Goal: Task Accomplishment & Management: Manage account settings

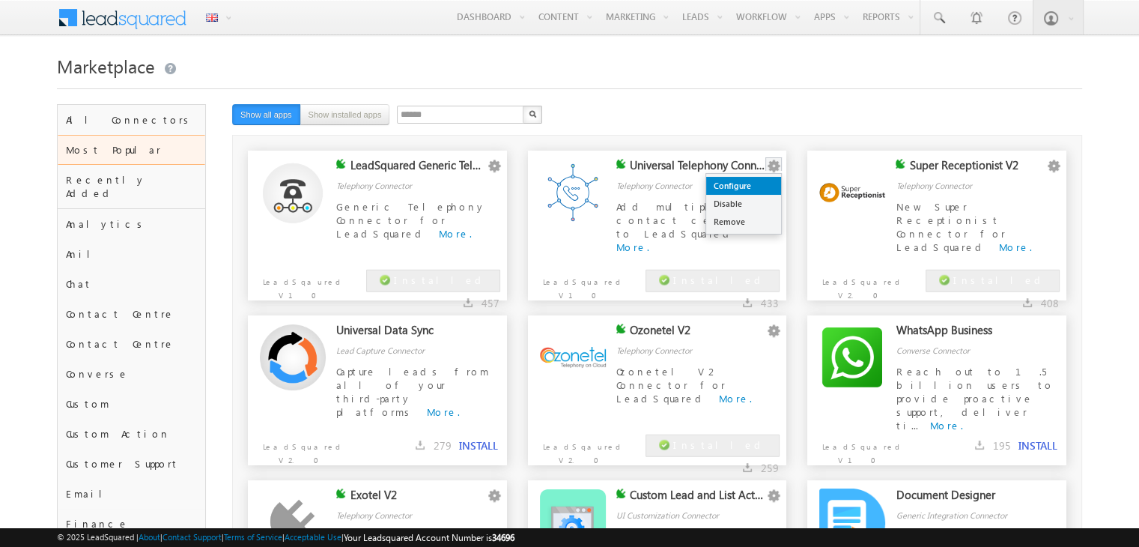
click at [758, 183] on link "Configure" at bounding box center [743, 186] width 75 height 18
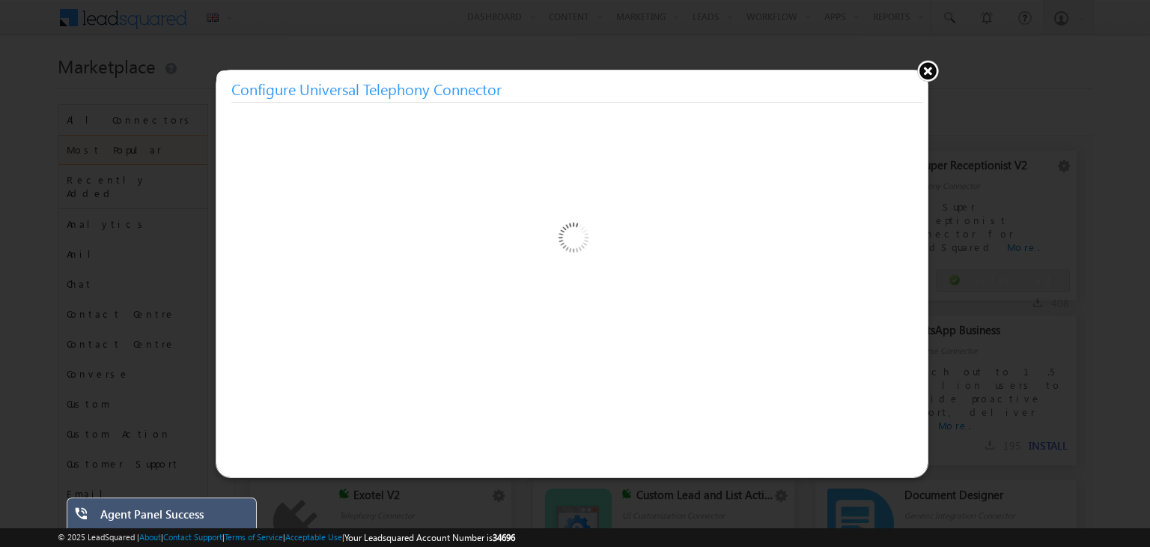
click at [122, 521] on div "Agent Panel Success" at bounding box center [172, 517] width 145 height 21
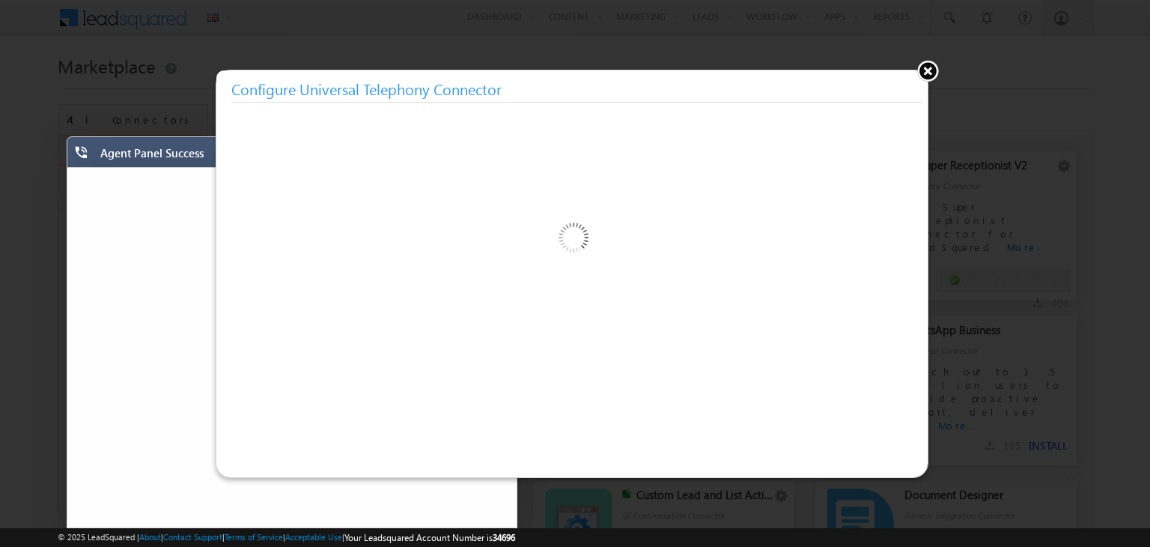
click at [165, 153] on div "Agent Panel Success" at bounding box center [274, 156] width 349 height 21
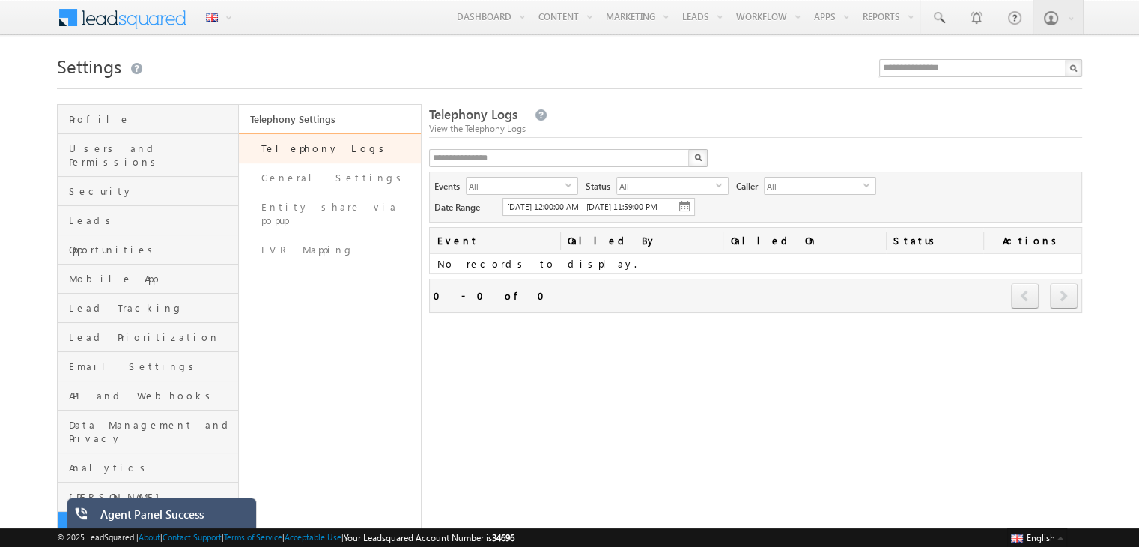
click at [168, 520] on div "Agent Panel Success" at bounding box center [172, 517] width 145 height 21
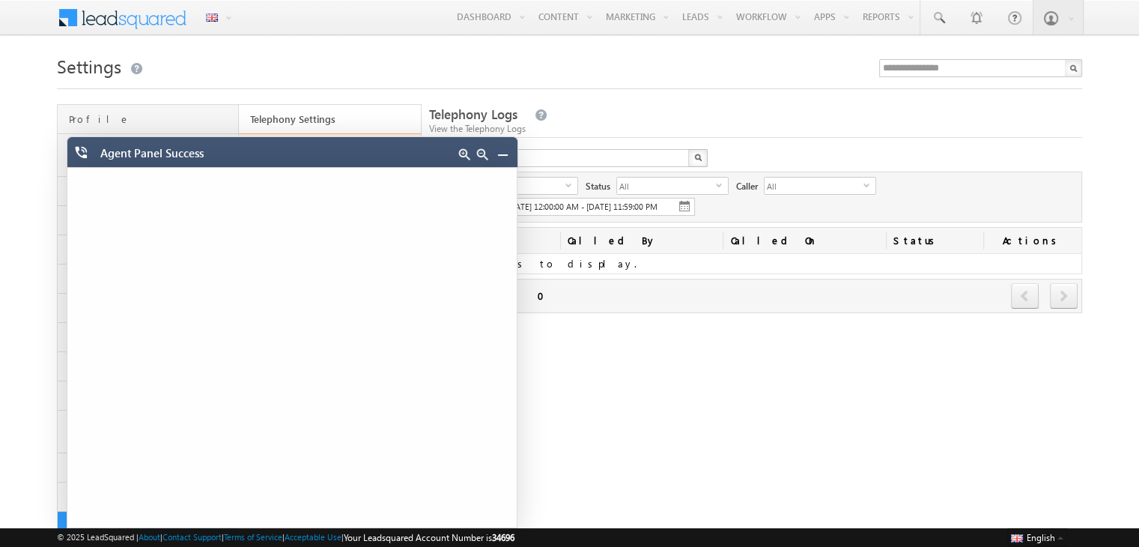
click at [501, 157] on link at bounding box center [502, 154] width 12 height 12
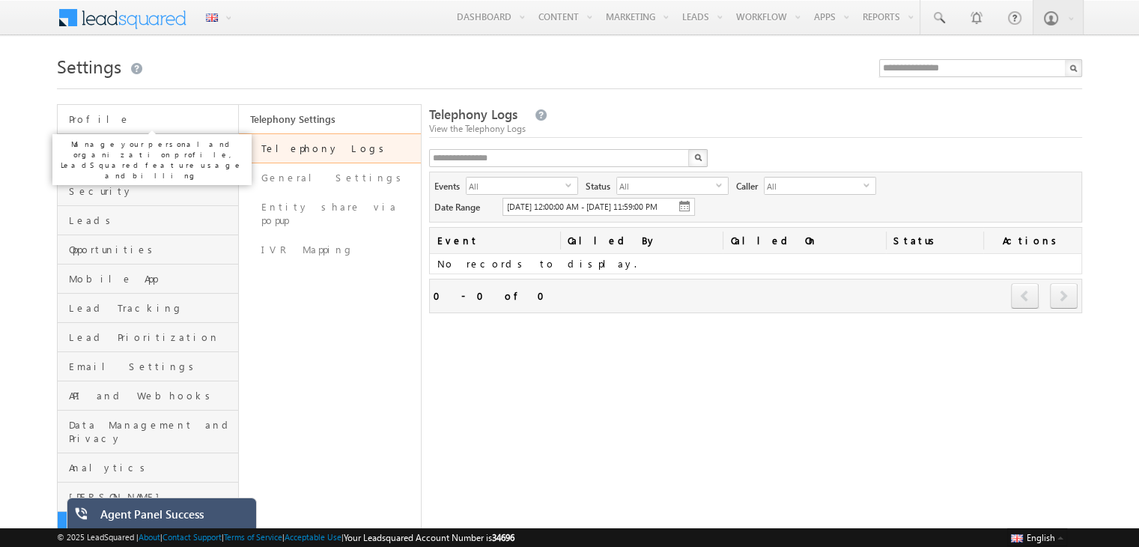
click at [198, 118] on span "Profile" at bounding box center [151, 118] width 165 height 13
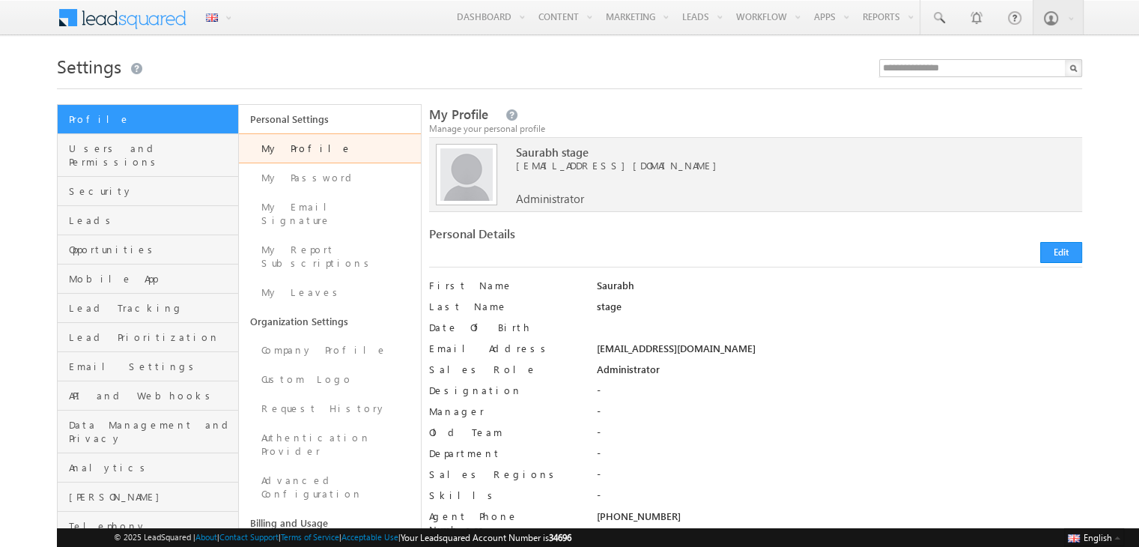
click at [652, 348] on div "sauStageSGP34696@mailinator.com" at bounding box center [839, 351] width 486 height 21
copy div "sauStageSGP34696@mailinator.com"
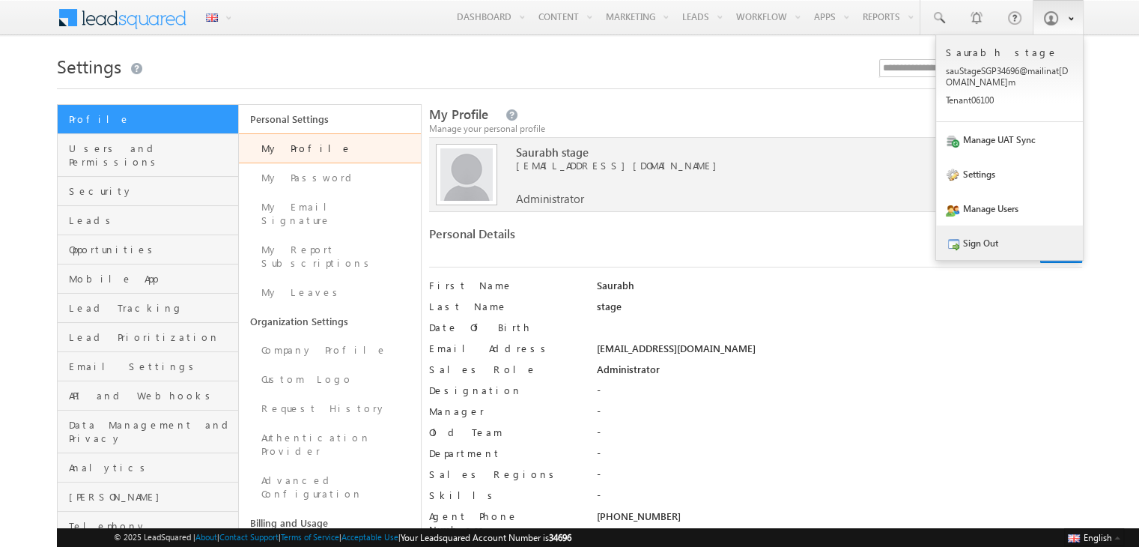
click at [978, 240] on link "Sign Out" at bounding box center [1009, 242] width 147 height 34
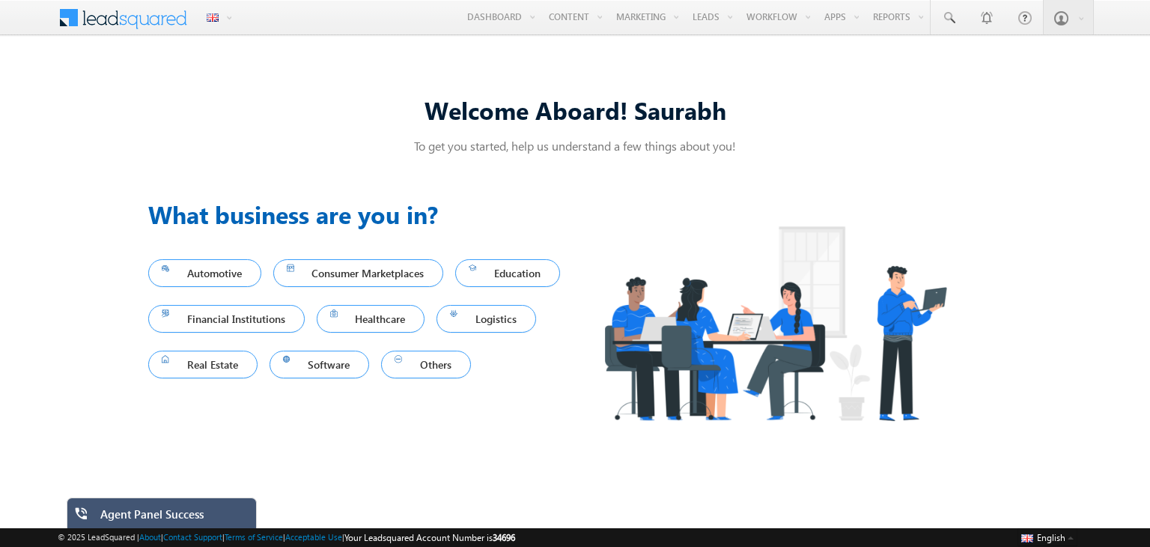
click at [142, 514] on div "Agent Panel Success" at bounding box center [172, 517] width 145 height 21
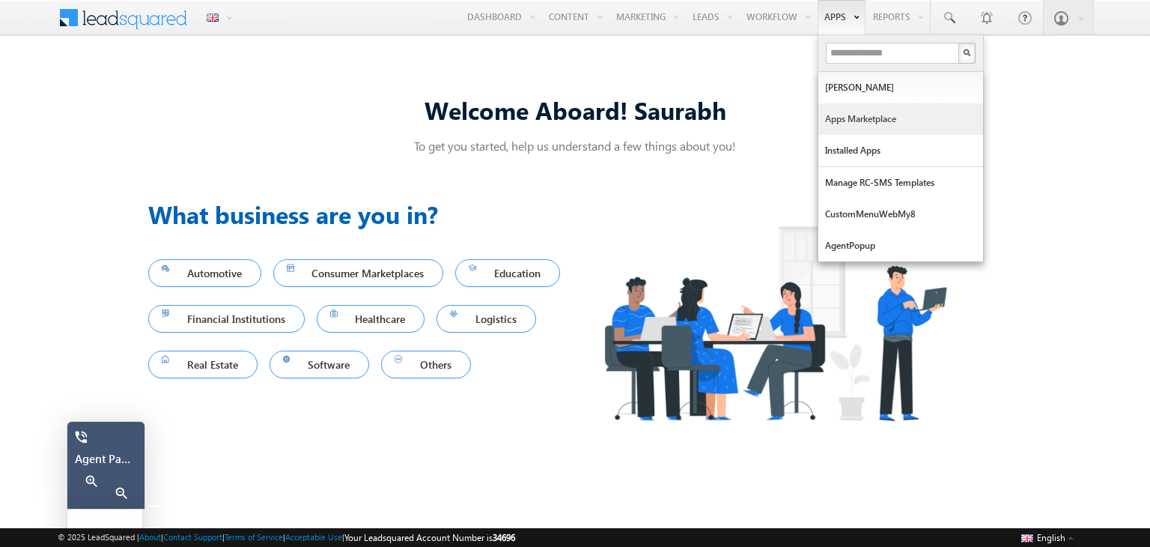
click at [850, 121] on link "Apps Marketplace" at bounding box center [900, 118] width 165 height 31
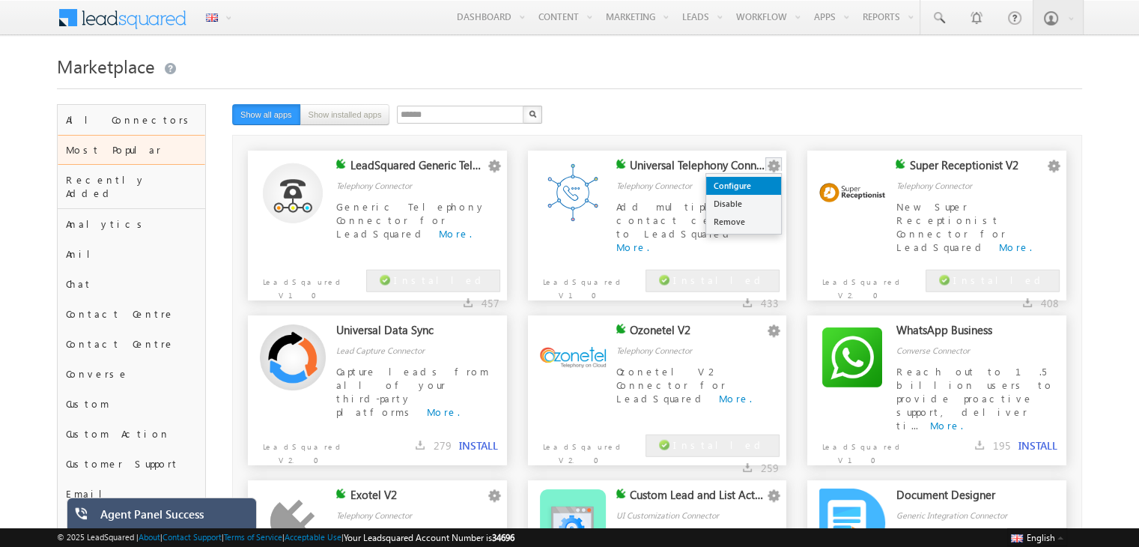
click at [758, 183] on link "Configure" at bounding box center [743, 186] width 75 height 18
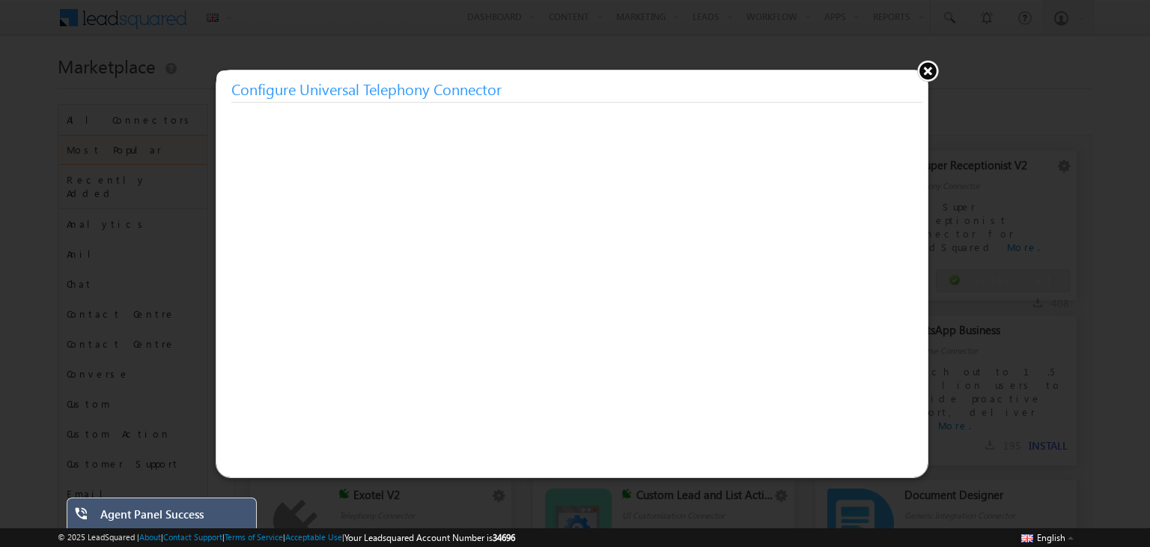
click at [928, 67] on button at bounding box center [927, 70] width 22 height 22
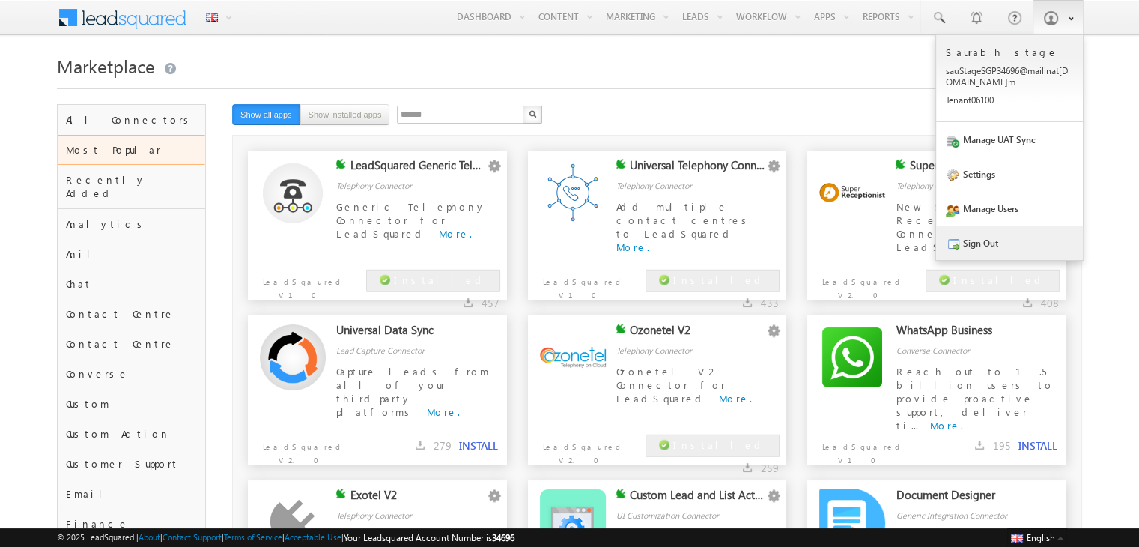
click at [964, 249] on link "Sign Out" at bounding box center [1009, 242] width 147 height 34
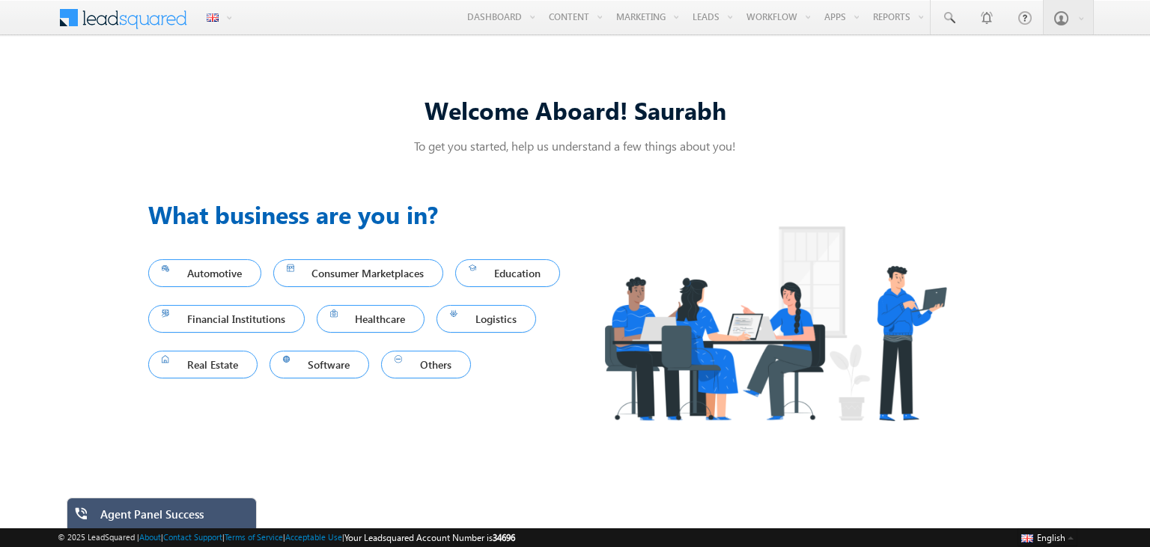
click at [127, 512] on div "Agent Panel Success" at bounding box center [172, 517] width 145 height 21
